Goal: Navigation & Orientation: Find specific page/section

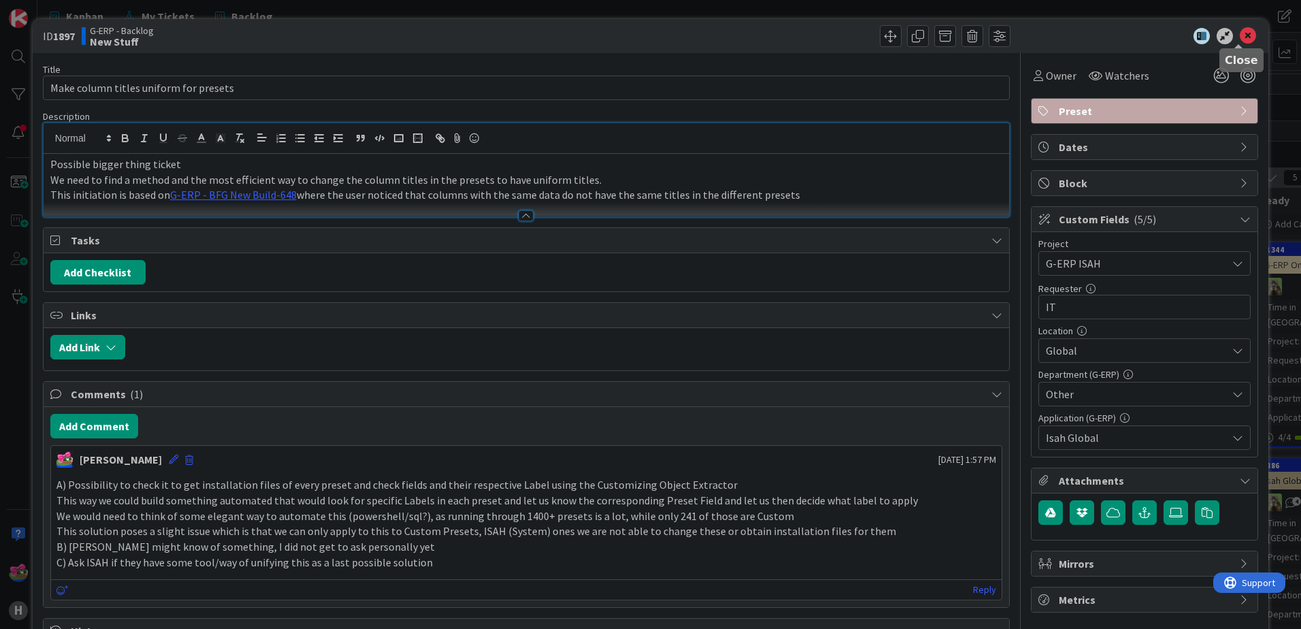
click at [1240, 37] on icon at bounding box center [1248, 36] width 16 height 16
